Goal: Information Seeking & Learning: Learn about a topic

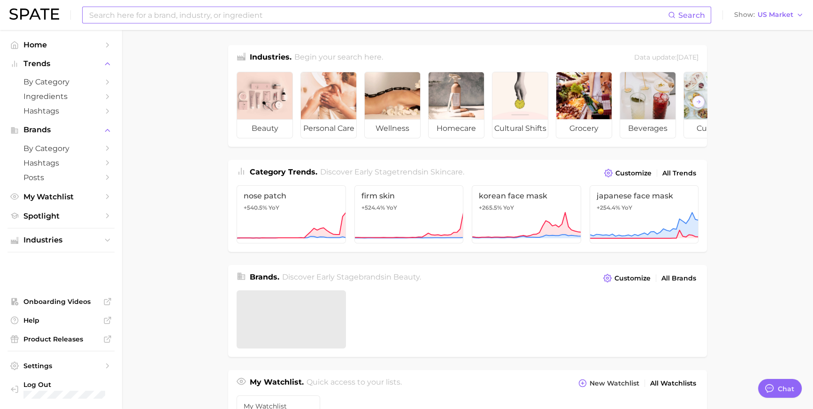
scroll to position [1405, 0]
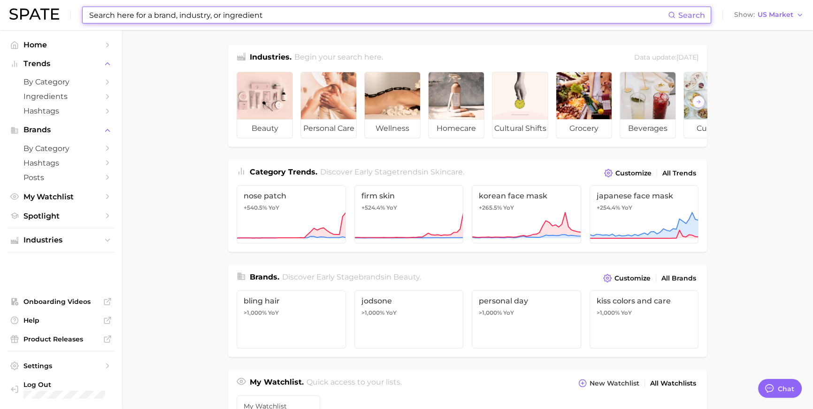
click at [421, 18] on input at bounding box center [378, 15] width 580 height 16
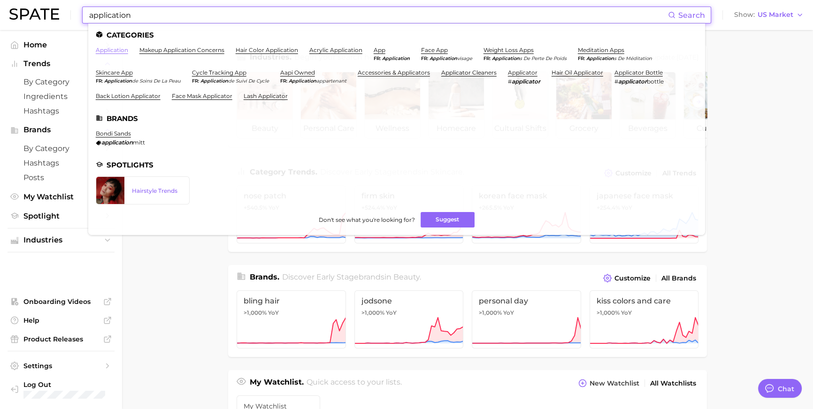
type input "application"
click at [128, 50] on link "application" at bounding box center [112, 49] width 32 height 7
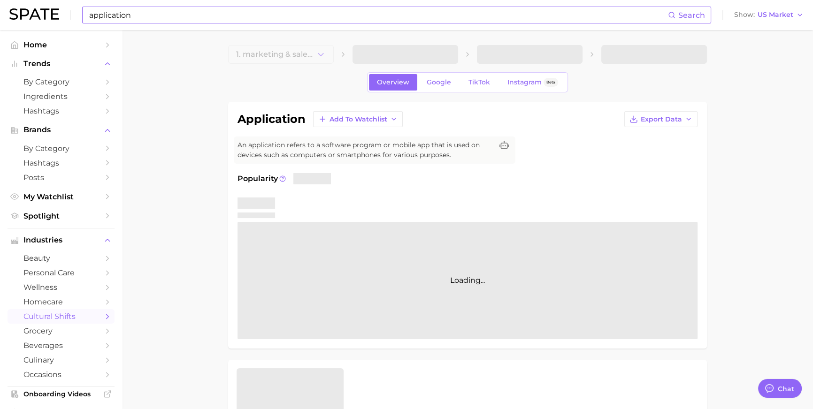
type textarea "x"
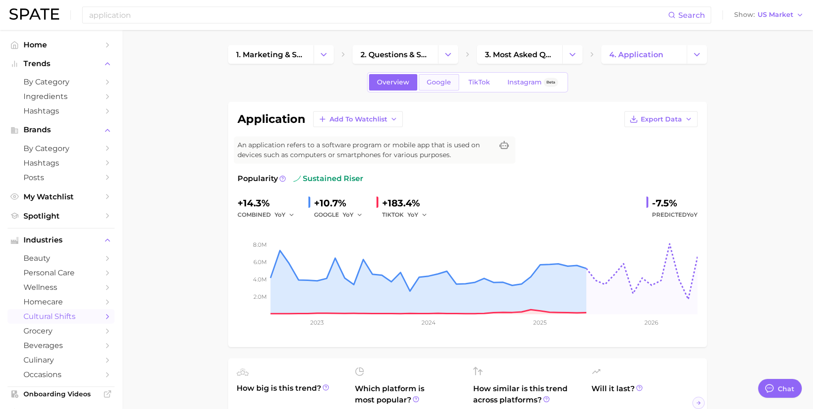
click at [427, 82] on span "Google" at bounding box center [439, 82] width 24 height 8
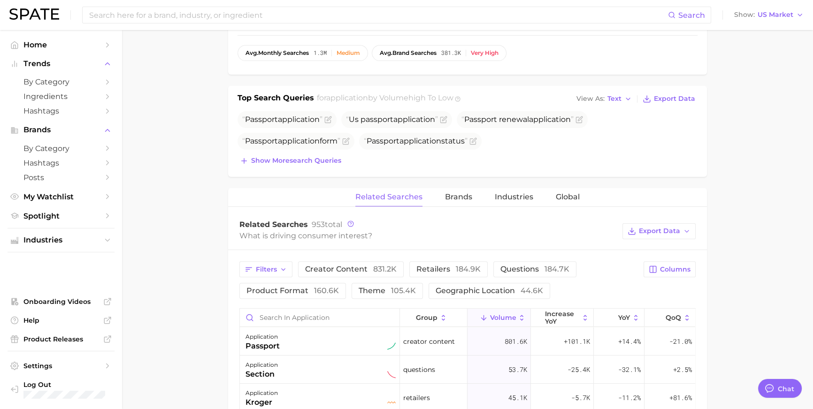
scroll to position [315, 0]
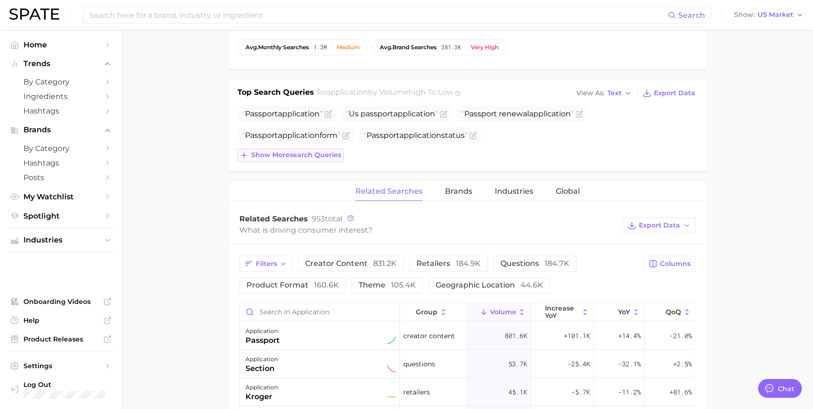
click at [294, 162] on button "Show more search queries" at bounding box center [291, 155] width 106 height 13
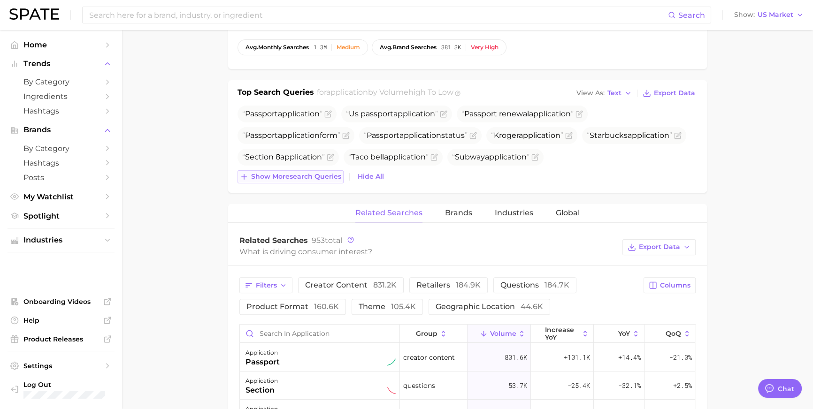
click at [290, 181] on span "Show more search queries" at bounding box center [296, 177] width 90 height 8
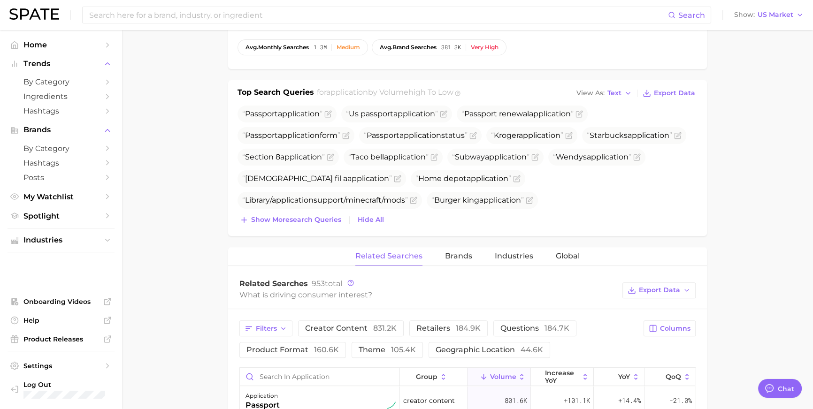
click at [278, 24] on div "Search Show US Market" at bounding box center [406, 15] width 794 height 30
click at [279, 16] on input at bounding box center [378, 15] width 580 height 16
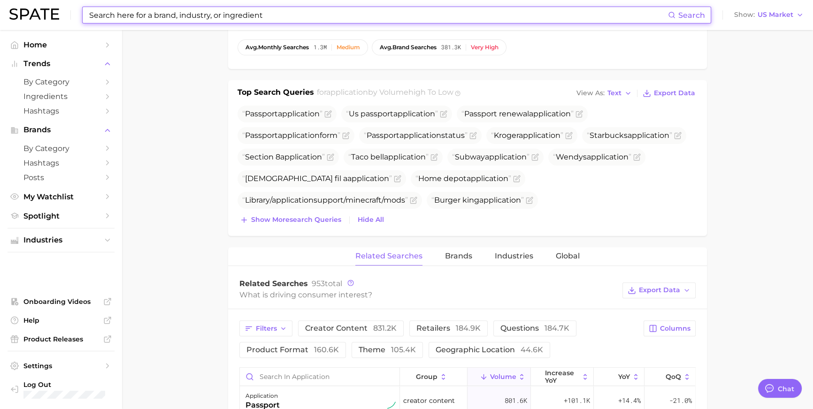
paste input "[PERSON_NAME]"
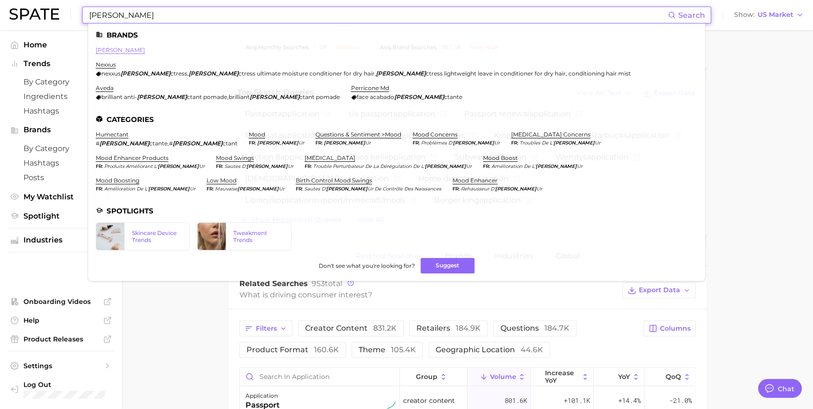
type input "[PERSON_NAME]"
click at [119, 50] on link "[PERSON_NAME]" at bounding box center [120, 49] width 49 height 7
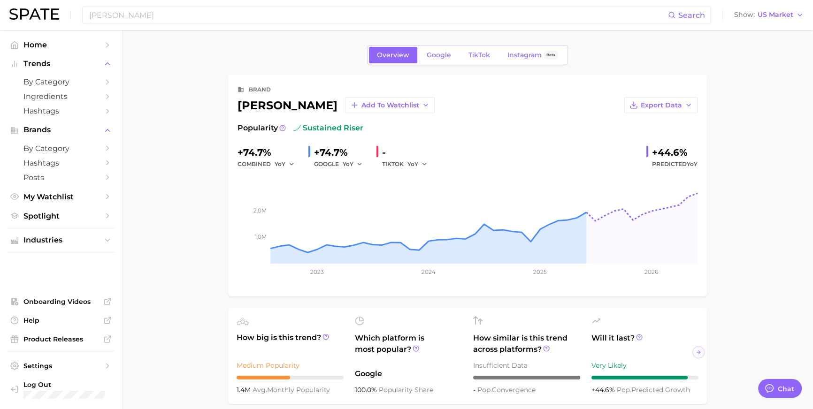
click at [269, 12] on input "[PERSON_NAME]" at bounding box center [378, 15] width 580 height 16
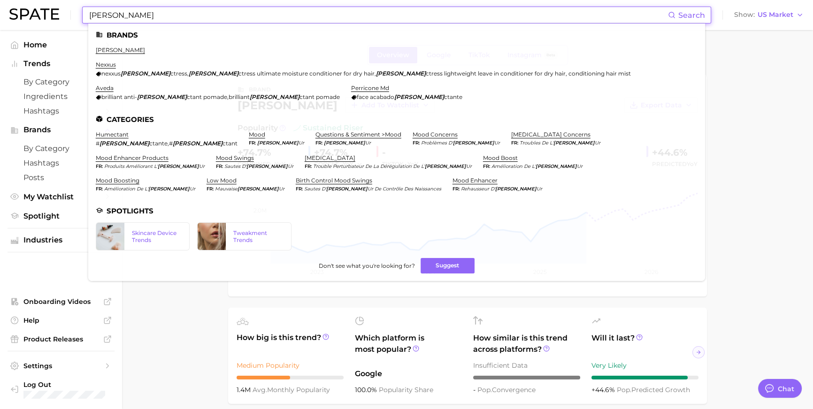
click at [269, 12] on input "[PERSON_NAME]" at bounding box center [378, 15] width 580 height 16
paste input "water based nail polish"
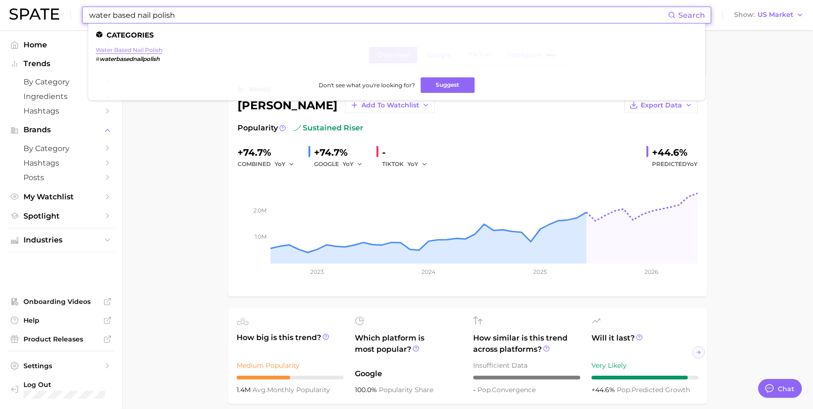
type input "water based nail polish"
click at [150, 46] on link "water based nail polish" at bounding box center [129, 49] width 67 height 7
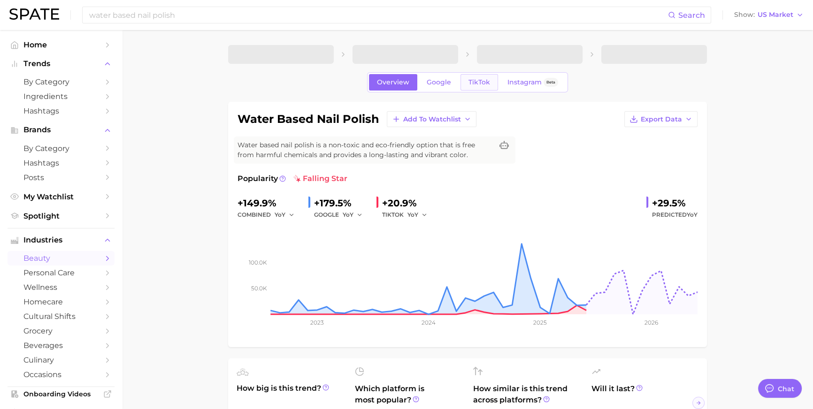
click at [474, 91] on link "TikTok" at bounding box center [479, 82] width 38 height 16
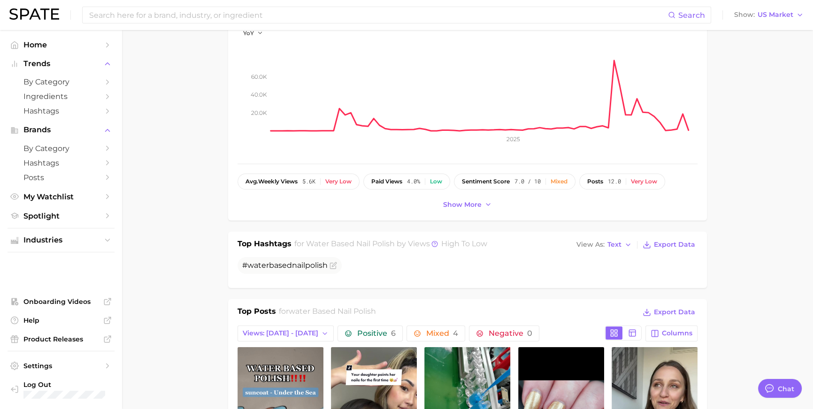
scroll to position [194, 0]
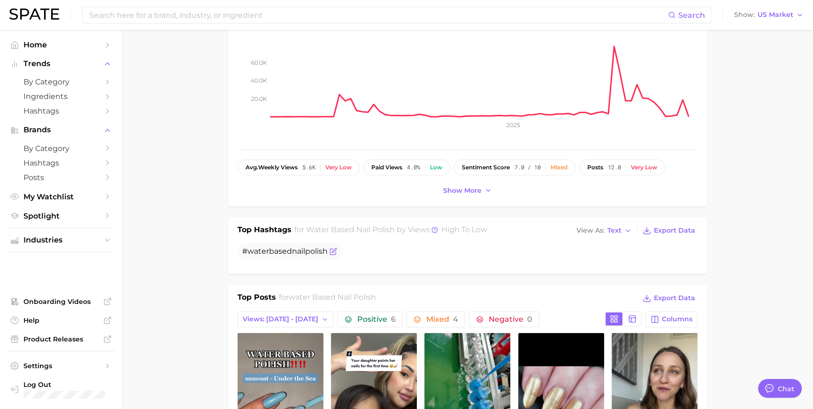
click at [309, 256] on span "polish" at bounding box center [316, 251] width 23 height 9
copy div "# water based nail polish"
